Goal: Find specific page/section: Find specific page/section

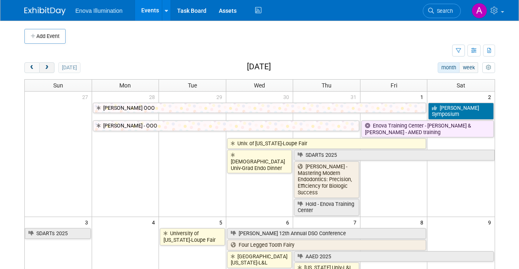
click at [47, 70] on span "next" at bounding box center [47, 67] width 6 height 5
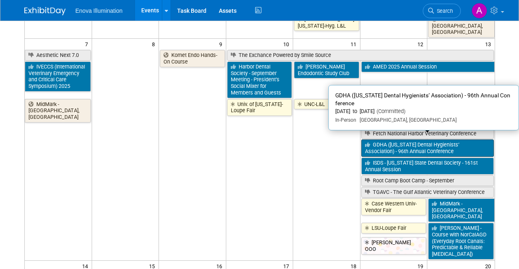
scroll to position [165, 0]
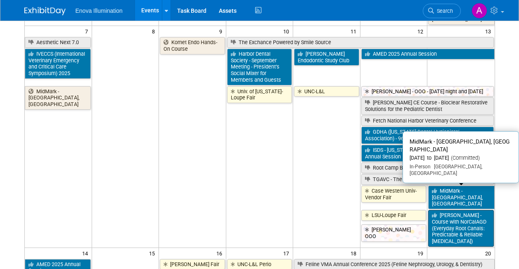
click at [457, 187] on link "MidMark - [GEOGRAPHIC_DATA], [GEOGRAPHIC_DATA]" at bounding box center [461, 198] width 66 height 24
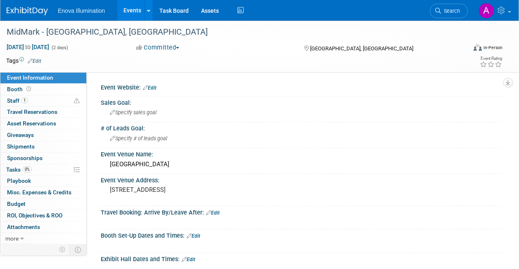
click at [21, 13] on img at bounding box center [27, 11] width 41 height 8
